Goal: Leave review/rating: Leave review/rating

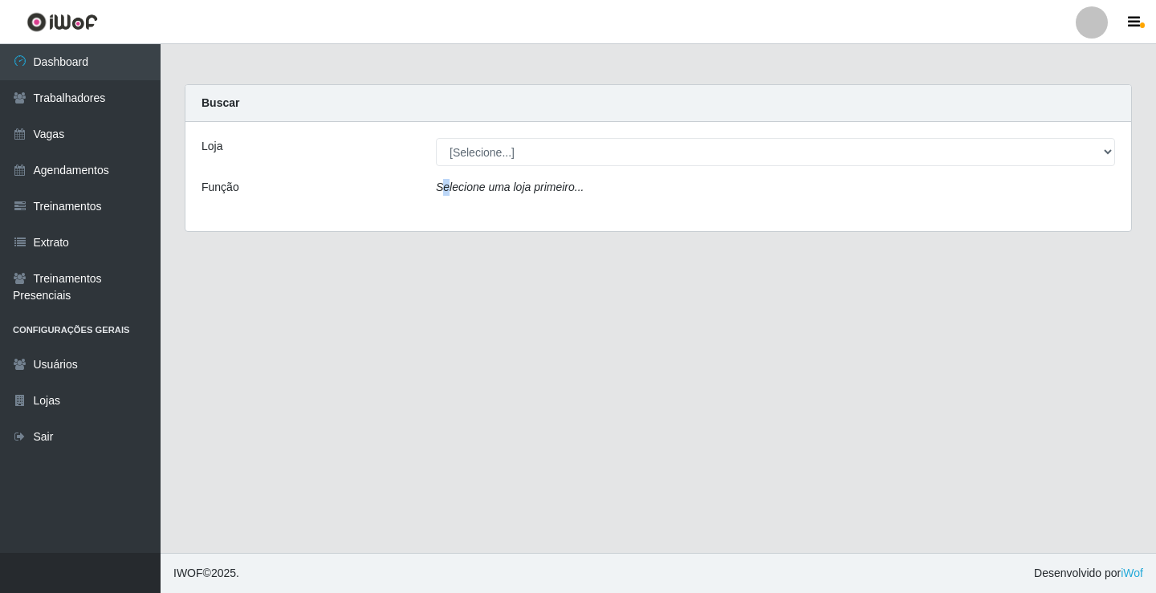
click at [445, 168] on div "Loja [Selecione...] Edilicya Supermercado Função Selecione uma loja primeiro..." at bounding box center [658, 176] width 946 height 109
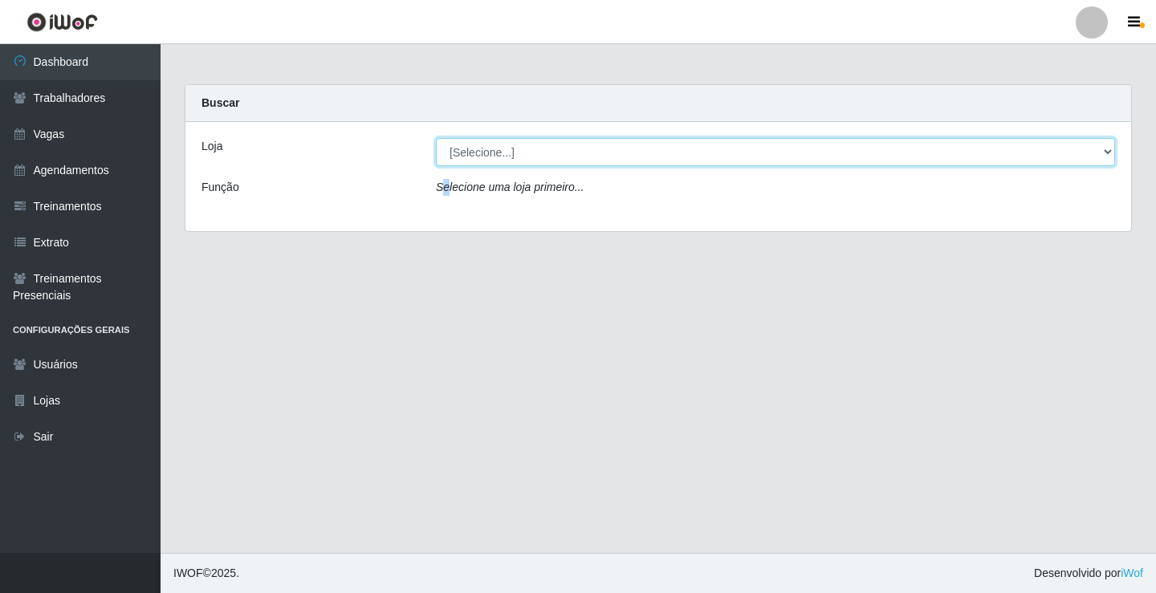
click at [465, 157] on select "[Selecione...] Edilicya Supermercado" at bounding box center [775, 152] width 679 height 28
select select "460"
click at [436, 138] on select "[Selecione...] Edilicya Supermercado" at bounding box center [775, 152] width 679 height 28
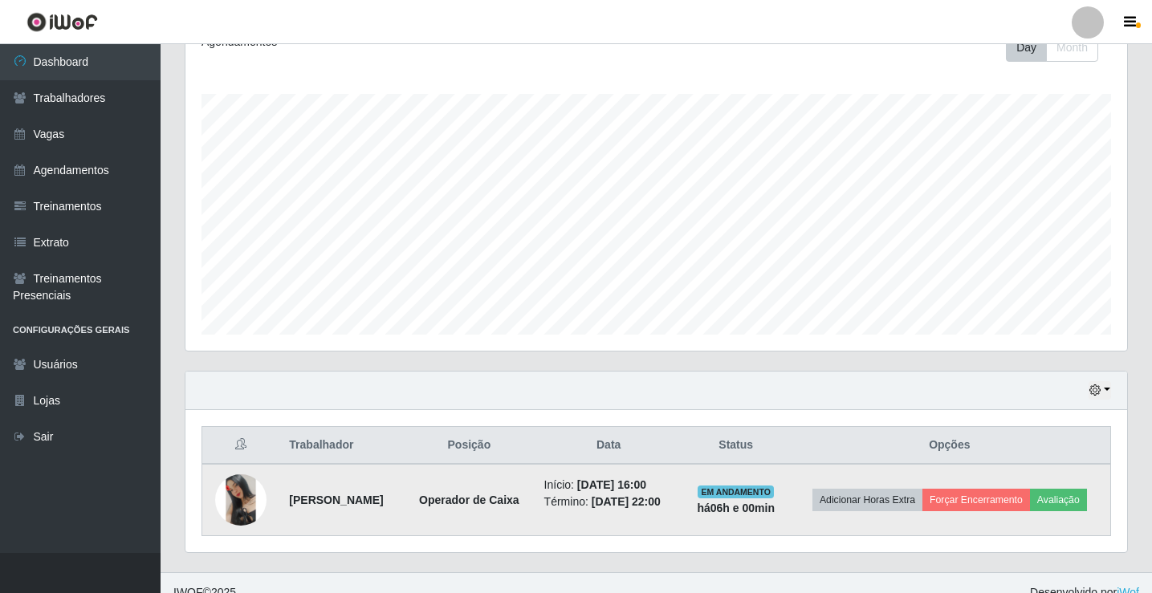
scroll to position [271, 0]
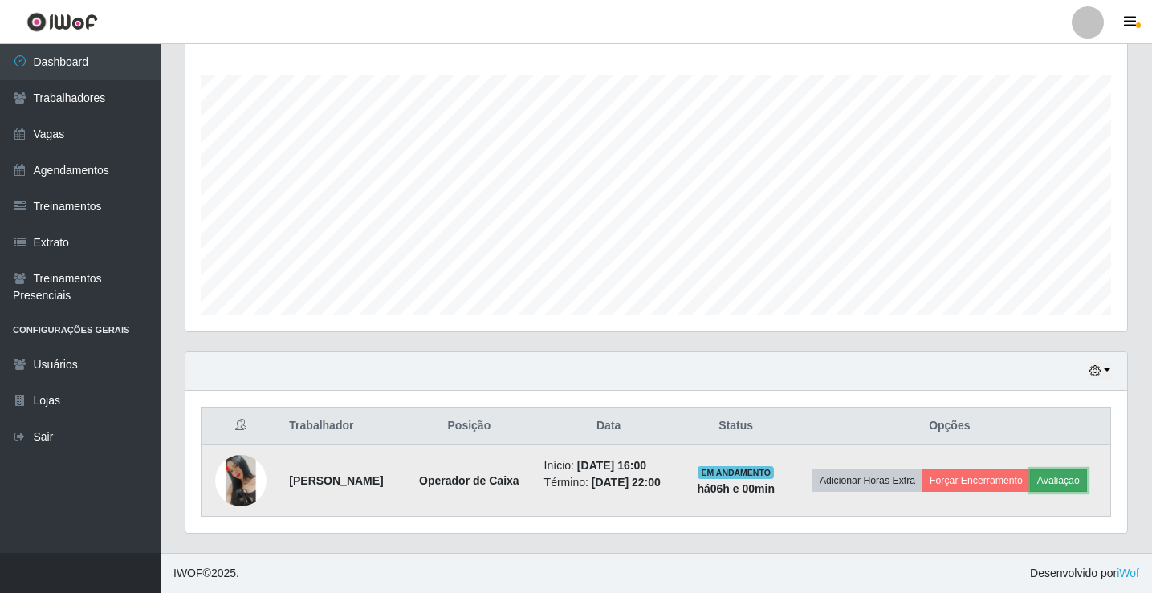
click at [1030, 492] on button "Avaliação" at bounding box center [1058, 481] width 57 height 22
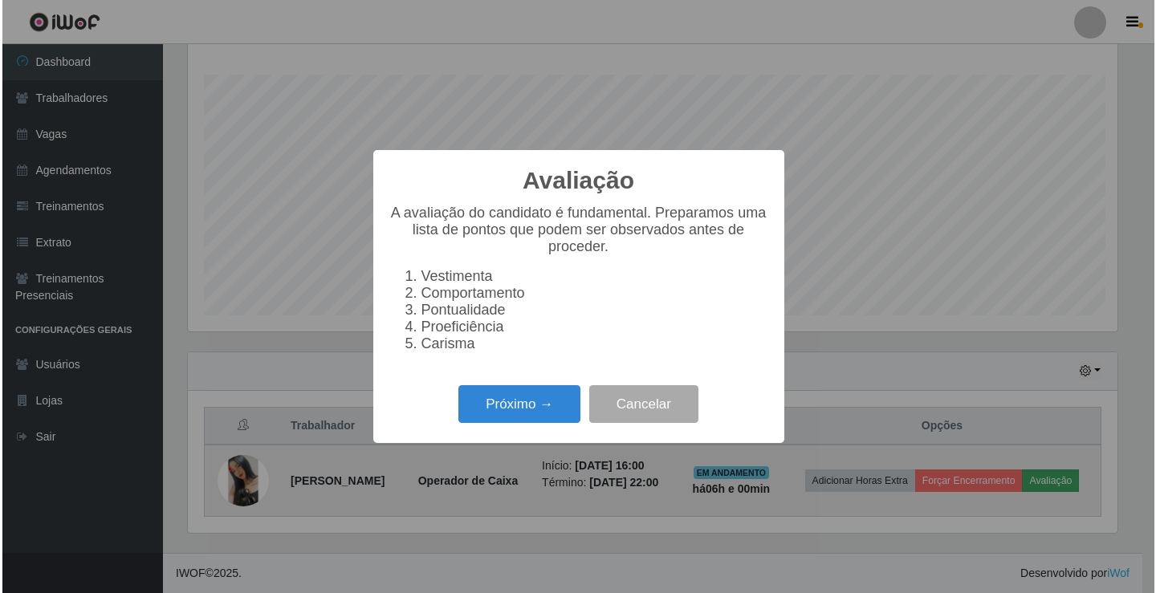
scroll to position [333, 934]
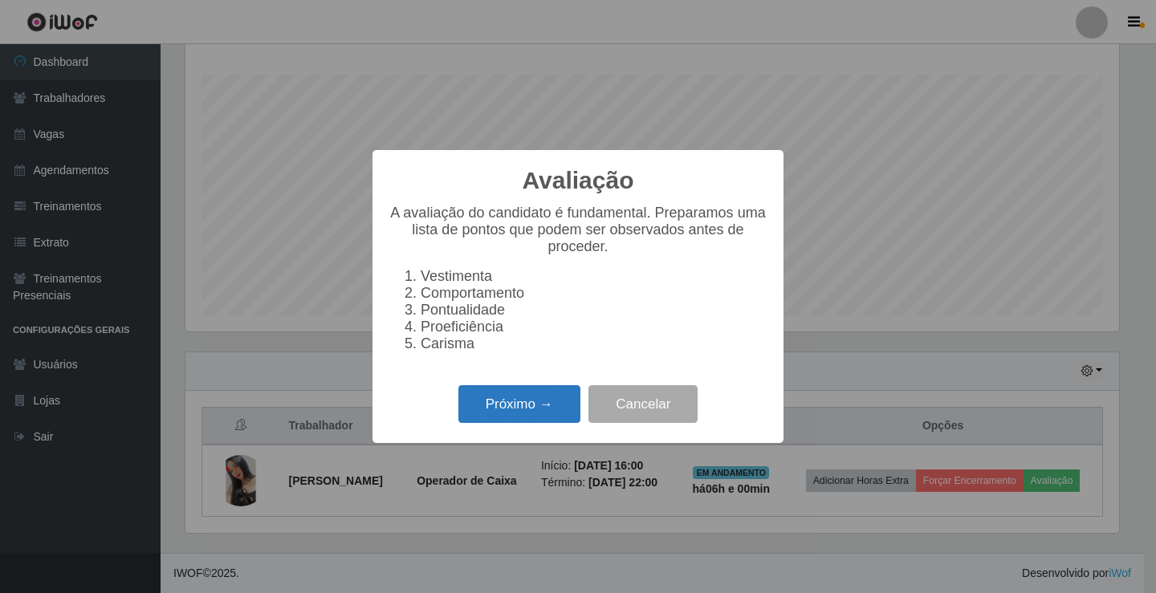
click at [532, 405] on button "Próximo →" at bounding box center [519, 404] width 122 height 38
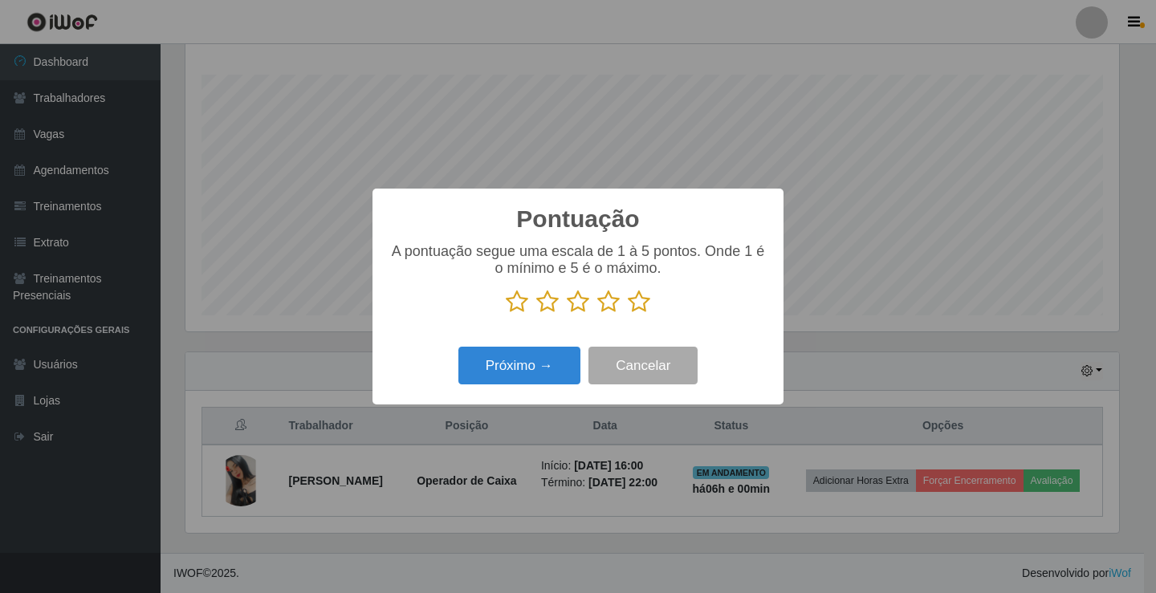
drag, startPoint x: 631, startPoint y: 287, endPoint x: 629, endPoint y: 297, distance: 9.8
click at [629, 297] on div "A pontuação segue uma escala de 1 à 5 pontos. Onde 1 é o mínimo e 5 é o máximo." at bounding box center [578, 278] width 379 height 71
click at [629, 297] on icon at bounding box center [639, 302] width 22 height 24
click at [628, 314] on input "radio" at bounding box center [628, 314] width 0 height 0
click at [574, 364] on button "Próximo →" at bounding box center [519, 366] width 122 height 38
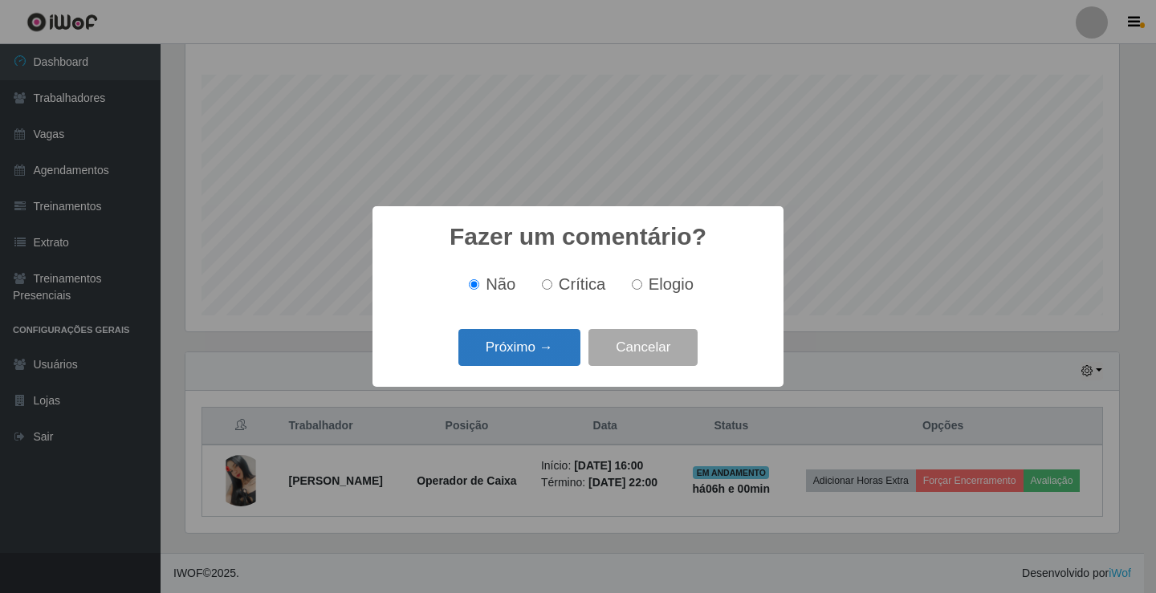
click at [577, 365] on button "Próximo →" at bounding box center [519, 348] width 122 height 38
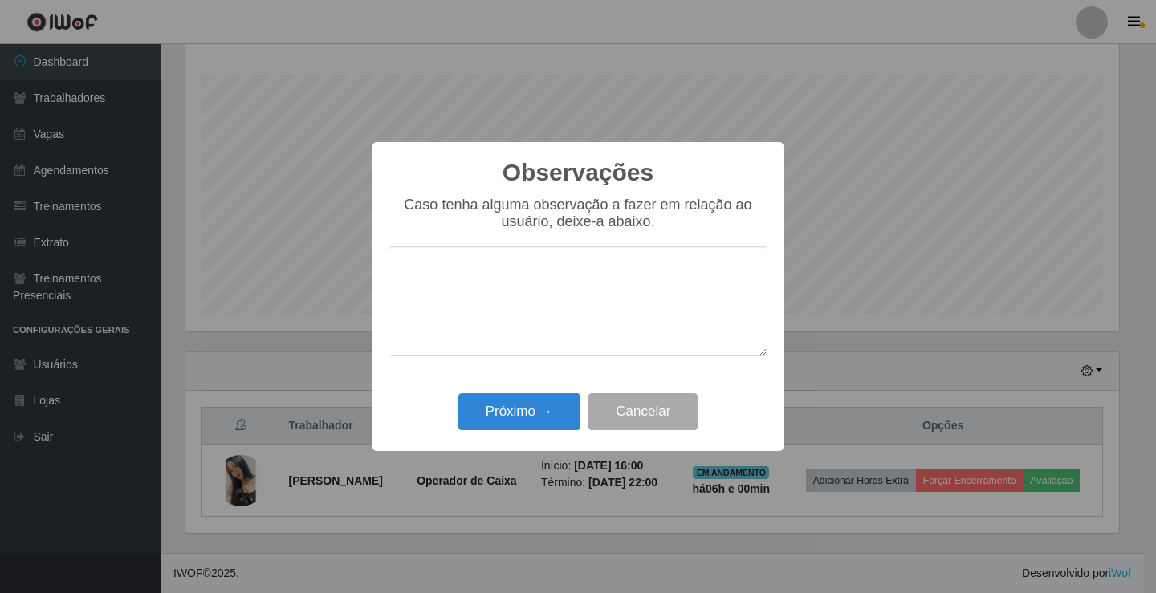
click at [543, 366] on div "Caso tenha alguma observação a fazer em relação ao usuário, deixe-a abaixo." at bounding box center [578, 285] width 379 height 176
click at [537, 401] on button "Próximo →" at bounding box center [519, 412] width 122 height 38
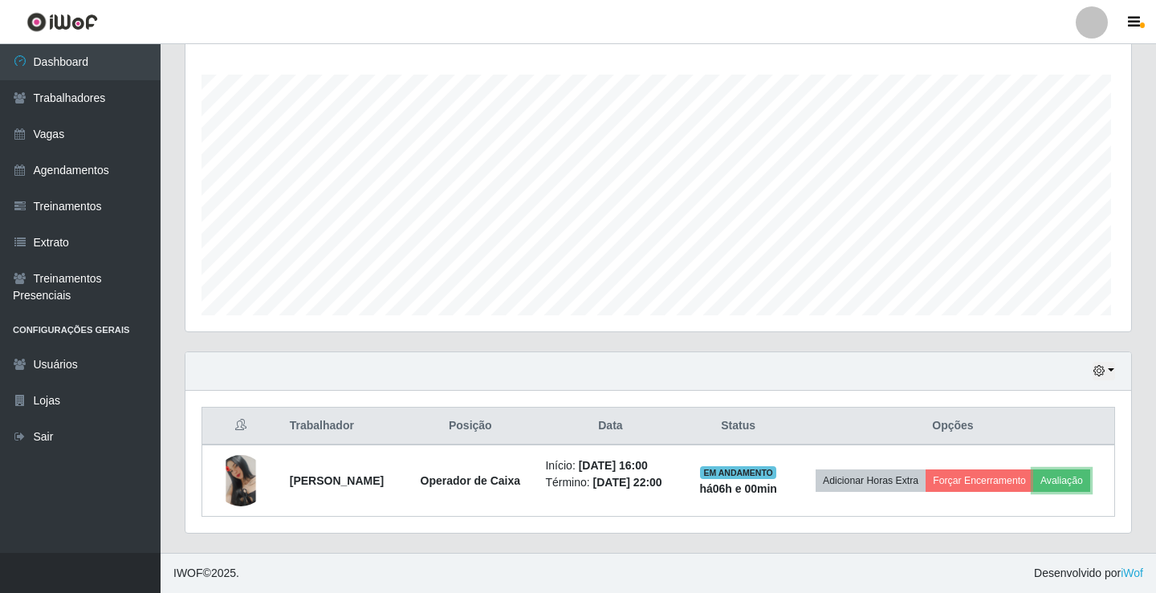
scroll to position [333, 942]
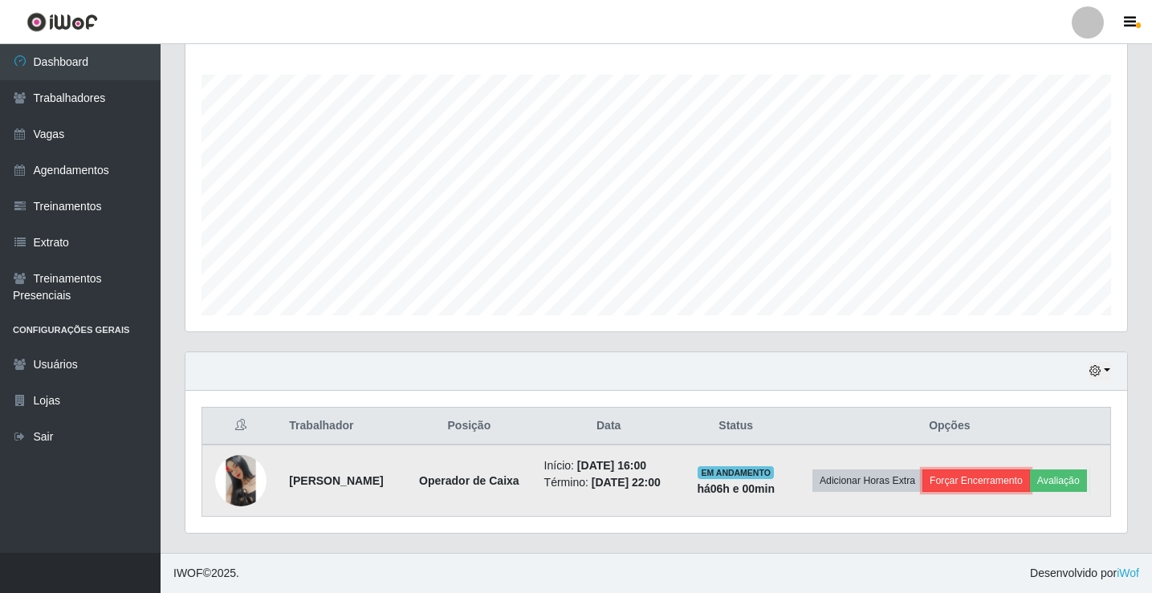
click at [988, 470] on button "Forçar Encerramento" at bounding box center [977, 481] width 108 height 22
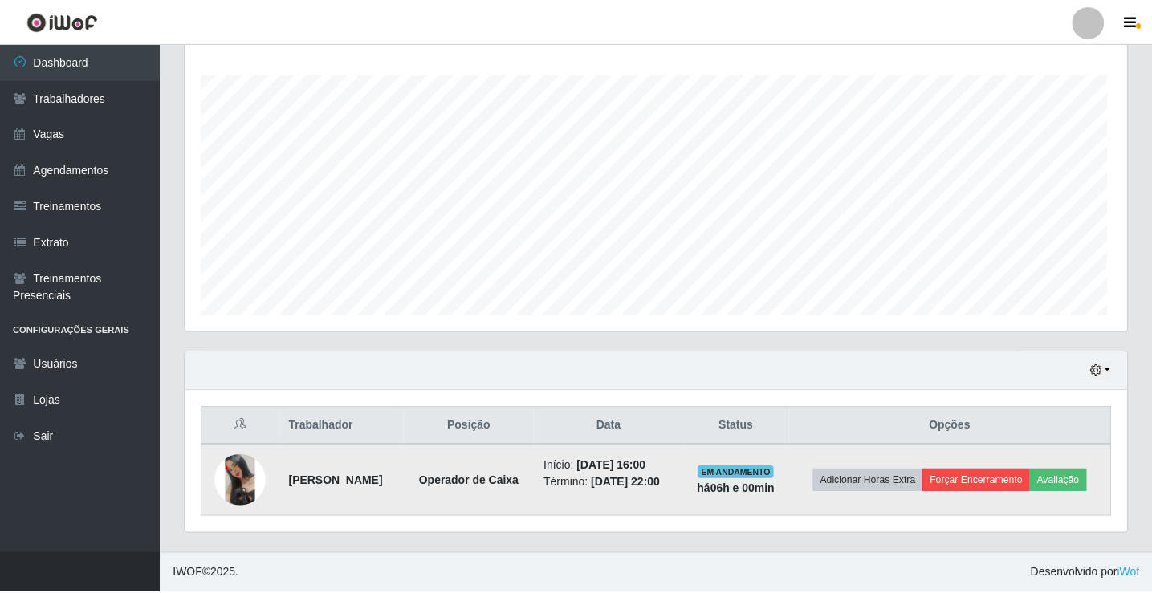
scroll to position [333, 934]
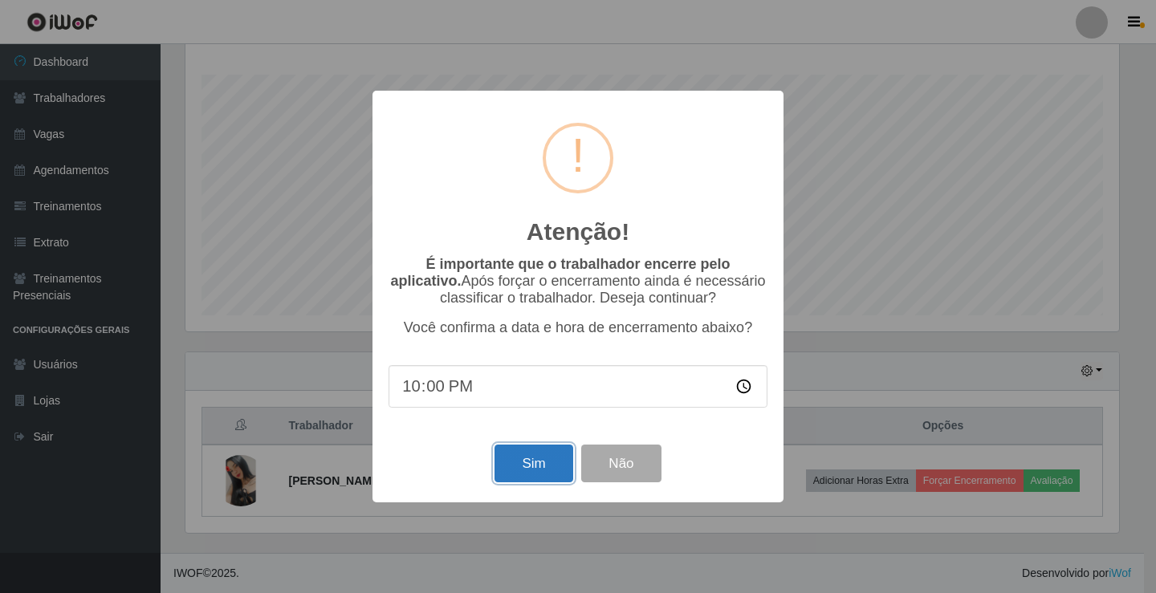
click at [511, 455] on button "Sim" at bounding box center [534, 464] width 78 height 38
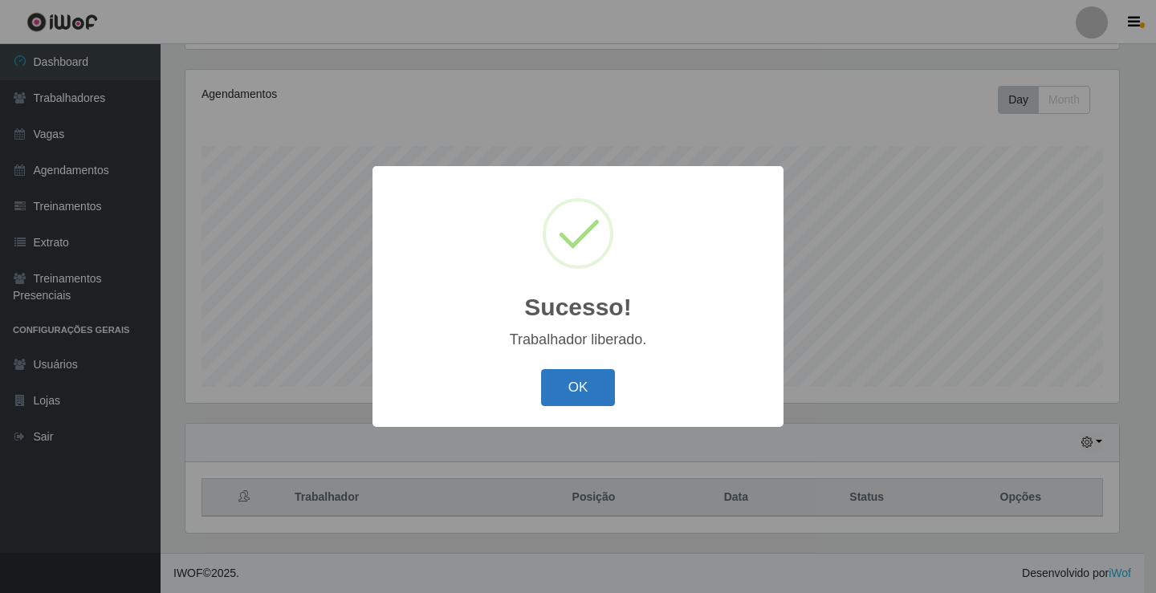
click at [567, 397] on button "OK" at bounding box center [578, 388] width 75 height 38
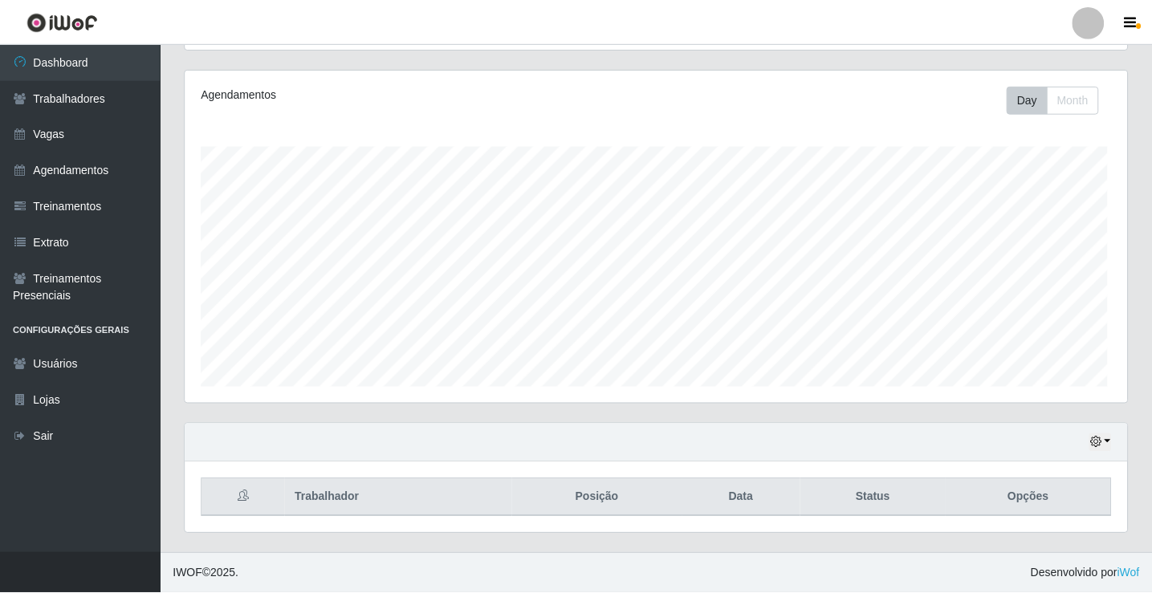
scroll to position [333, 942]
